Goal: Transaction & Acquisition: Book appointment/travel/reservation

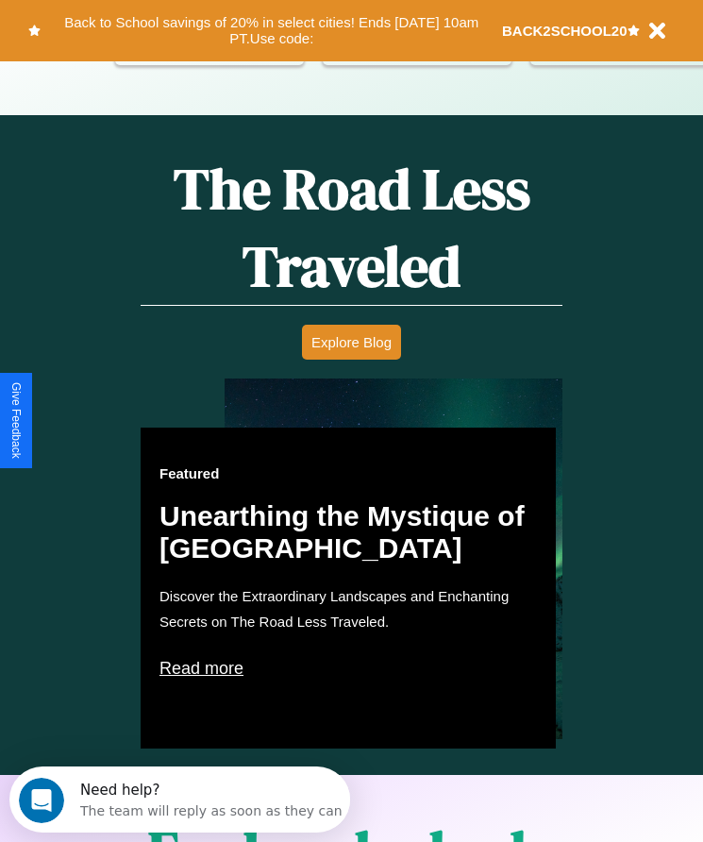
scroll to position [2462, 0]
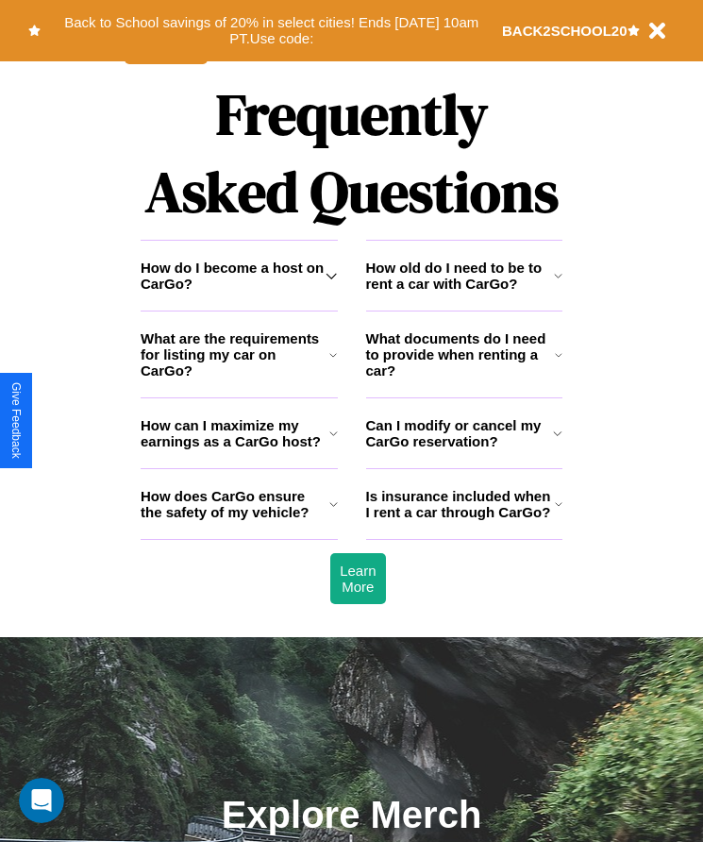
click at [331, 283] on icon at bounding box center [331, 275] width 11 height 15
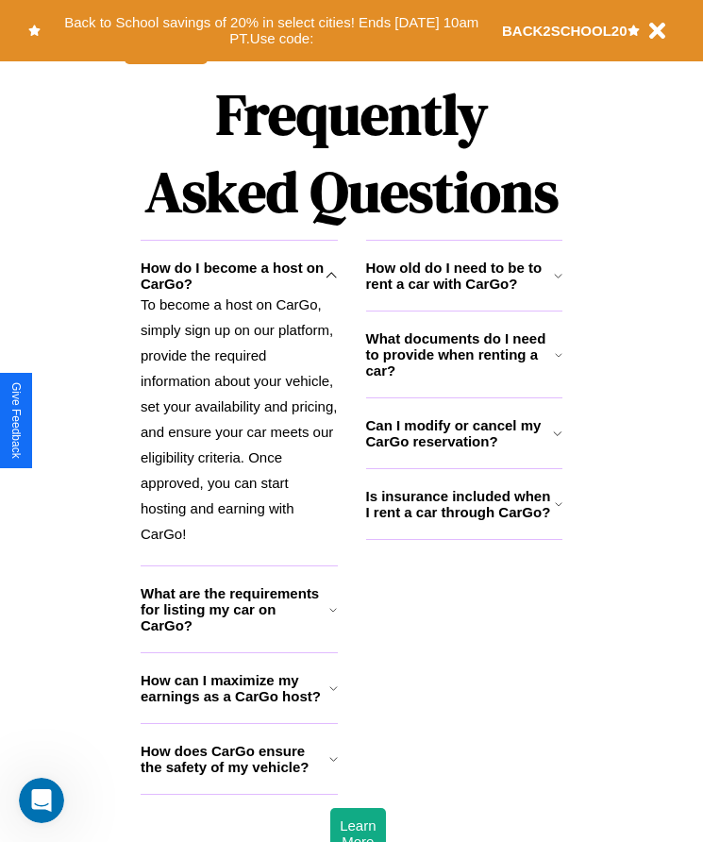
click at [463, 378] on h3 "What documents do I need to provide when renting a car?" at bounding box center [461, 354] width 190 height 48
click at [331, 283] on icon at bounding box center [331, 275] width 11 height 15
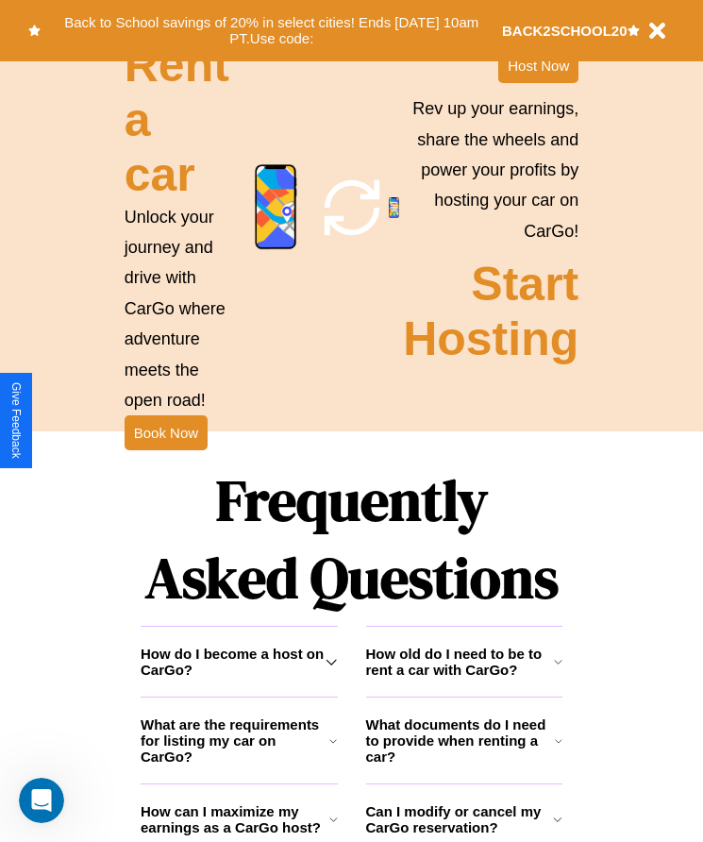
scroll to position [2119, 0]
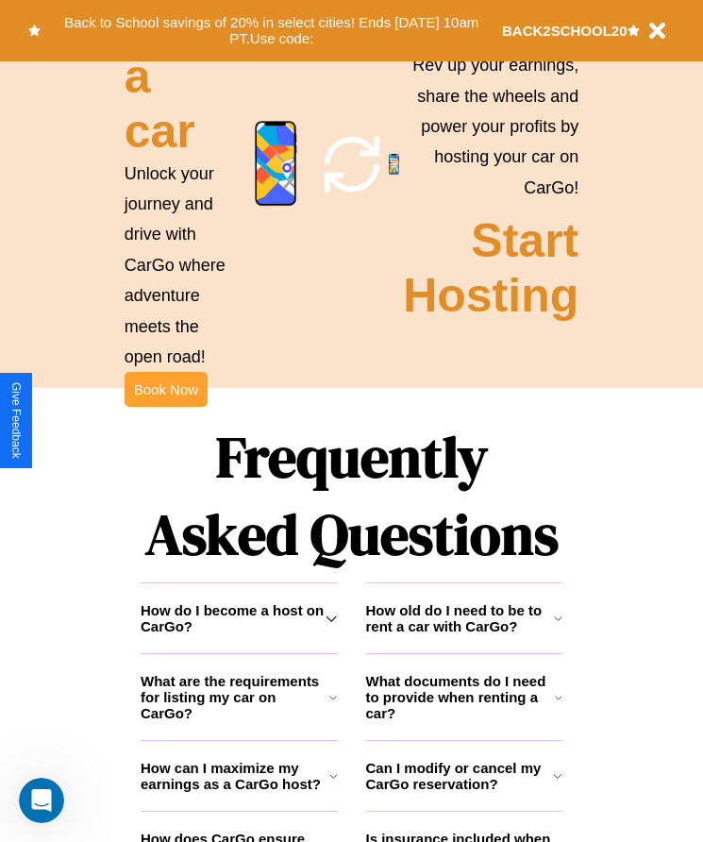
click at [165, 407] on button "Book Now" at bounding box center [166, 389] width 83 height 35
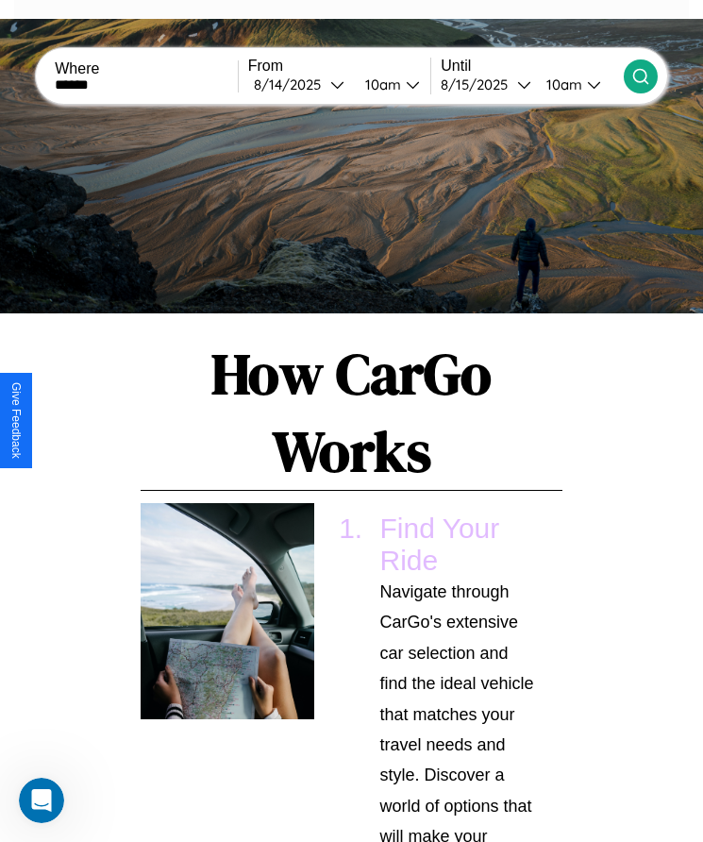
type input "******"
click at [640, 76] on icon at bounding box center [640, 76] width 19 height 19
